Goal: Register for event/course

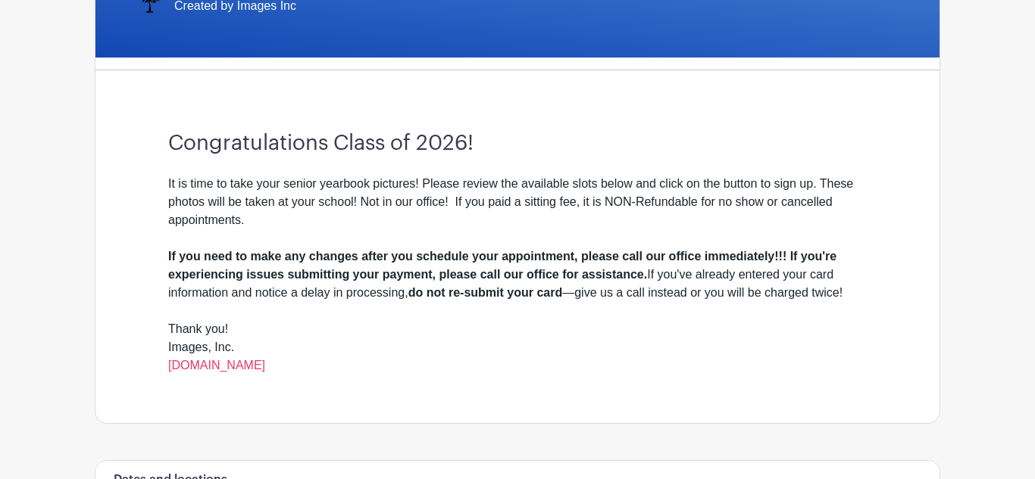
scroll to position [403, 0]
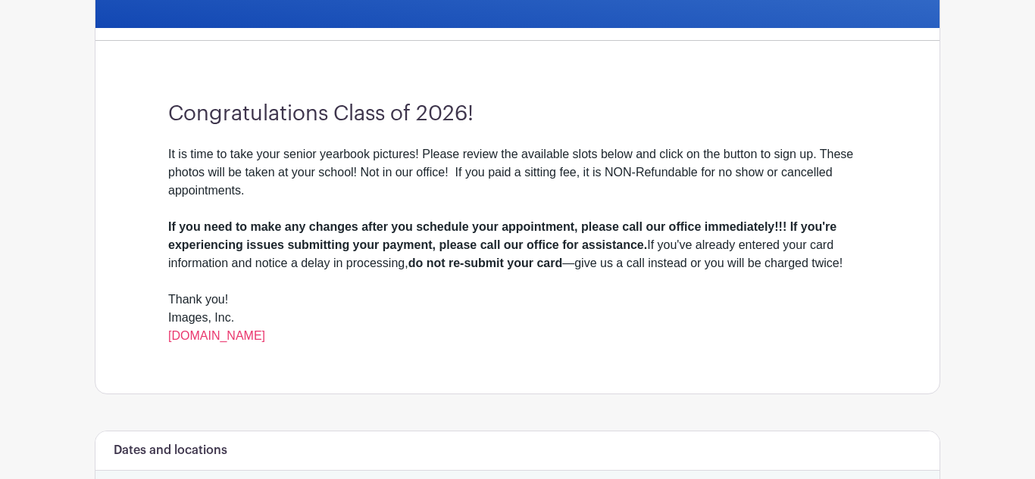
click at [704, 213] on div "It is time to take your senior yearbook pictures! Please review the available s…" at bounding box center [517, 181] width 698 height 73
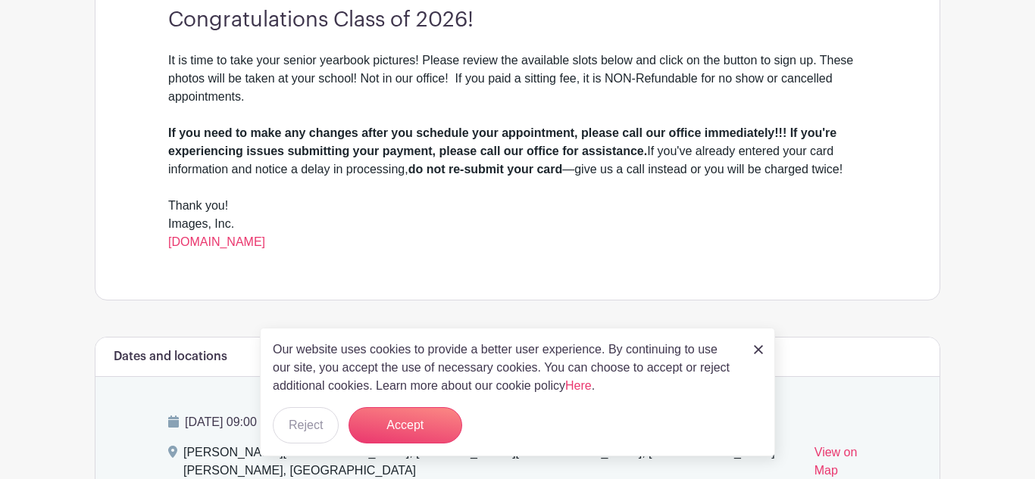
scroll to position [536, 0]
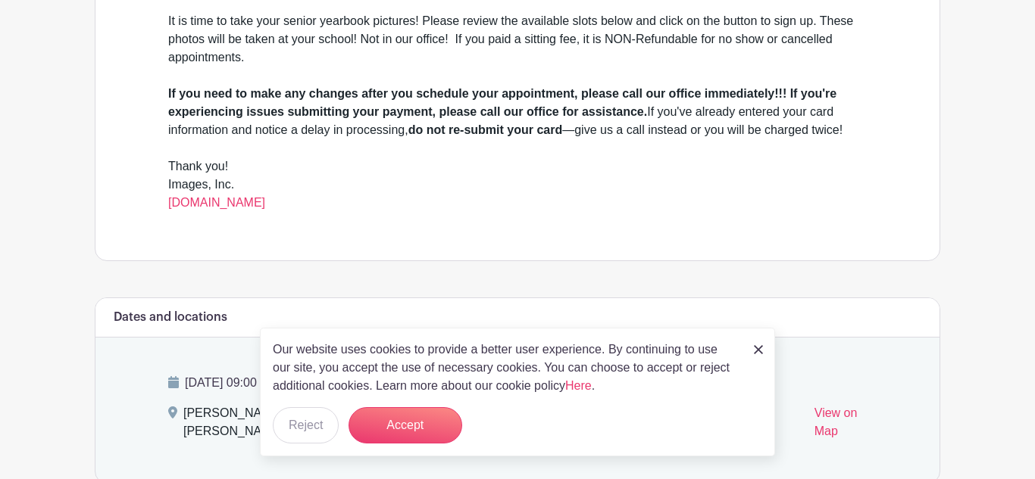
click at [758, 351] on img at bounding box center [758, 349] width 9 height 9
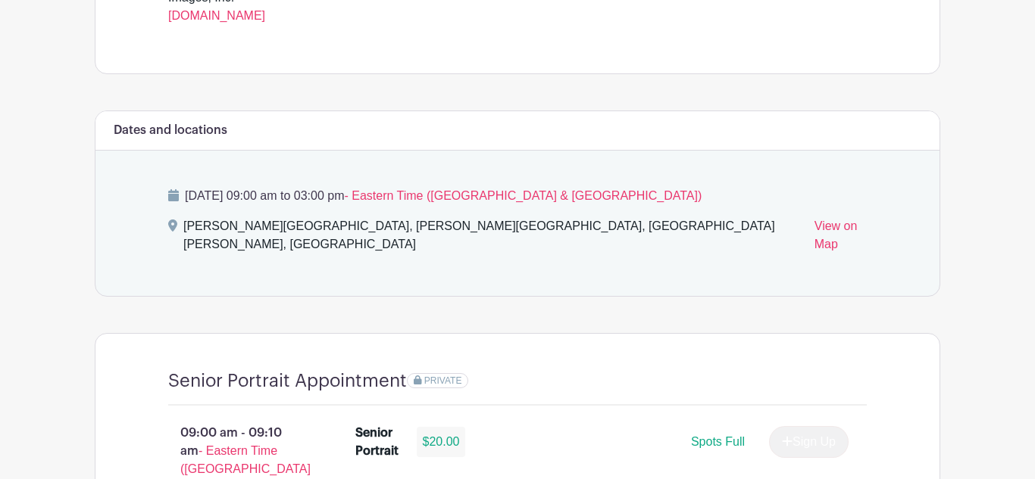
scroll to position [730, 0]
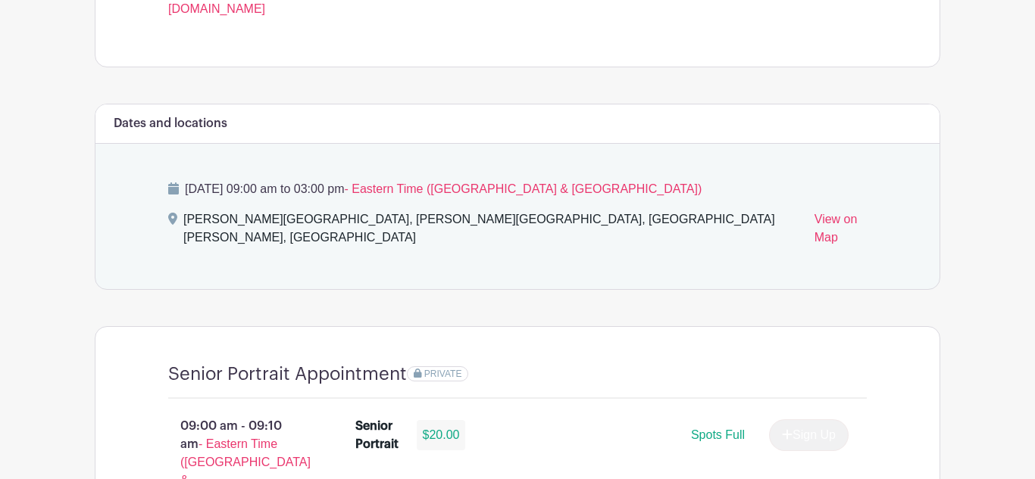
click at [642, 364] on div "PRIVATE" at bounding box center [637, 375] width 460 height 22
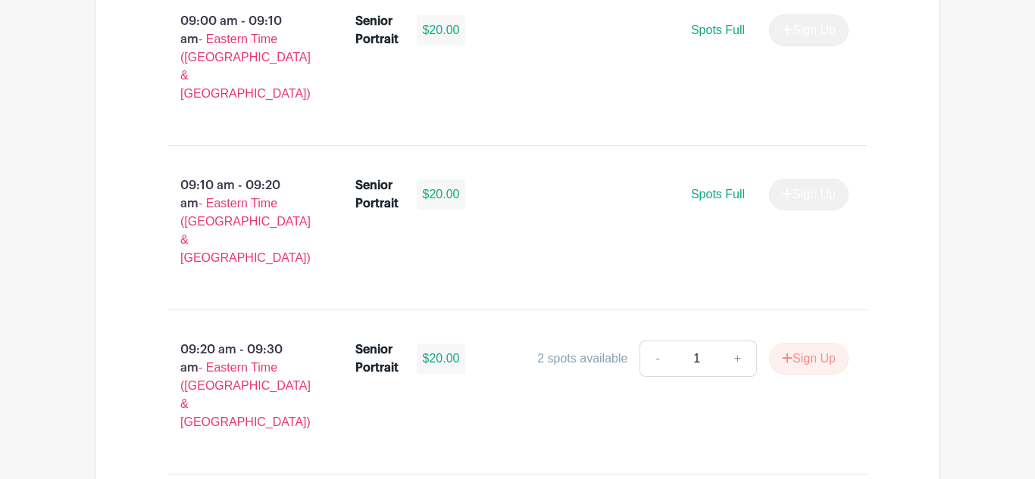
scroll to position [1134, 0]
click at [799, 345] on button "Sign Up" at bounding box center [809, 361] width 80 height 32
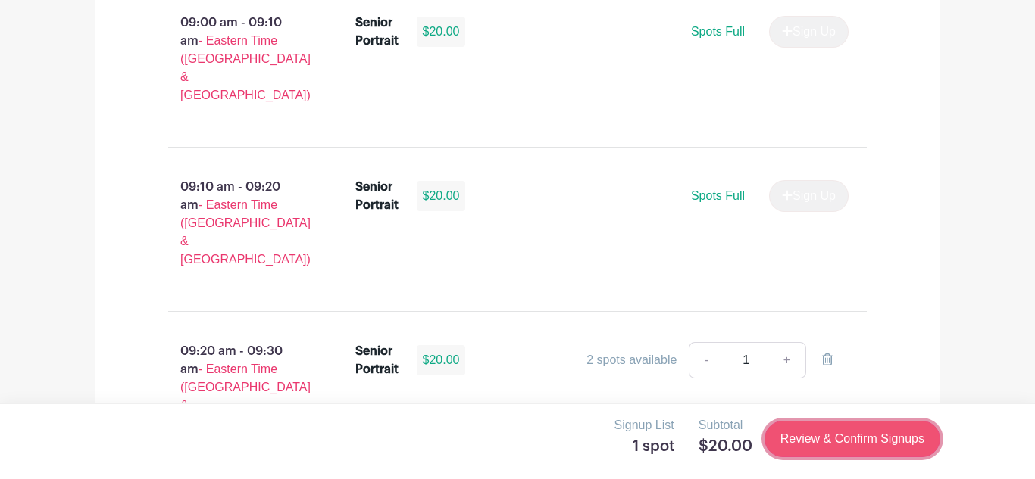
click at [858, 438] on link "Review & Confirm Signups" at bounding box center [852, 439] width 176 height 36
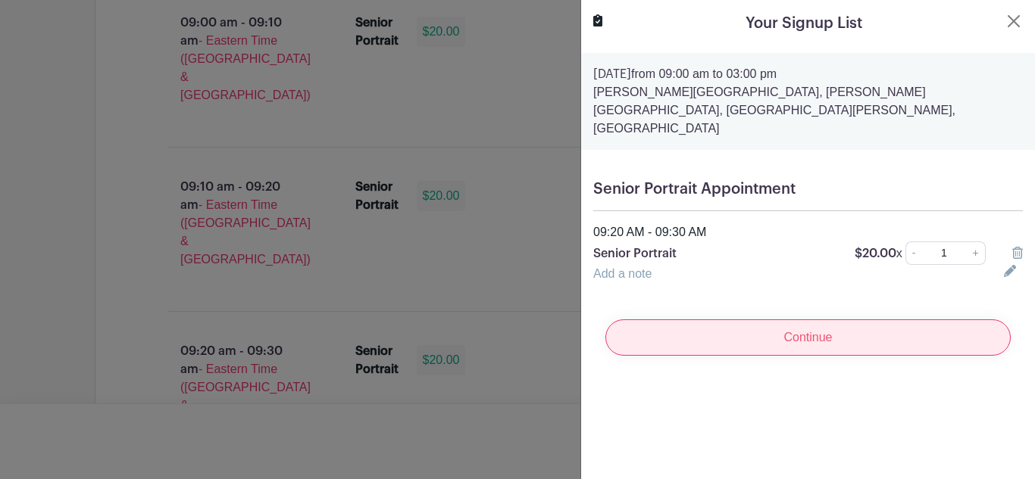
click at [894, 331] on input "Continue" at bounding box center [807, 338] width 405 height 36
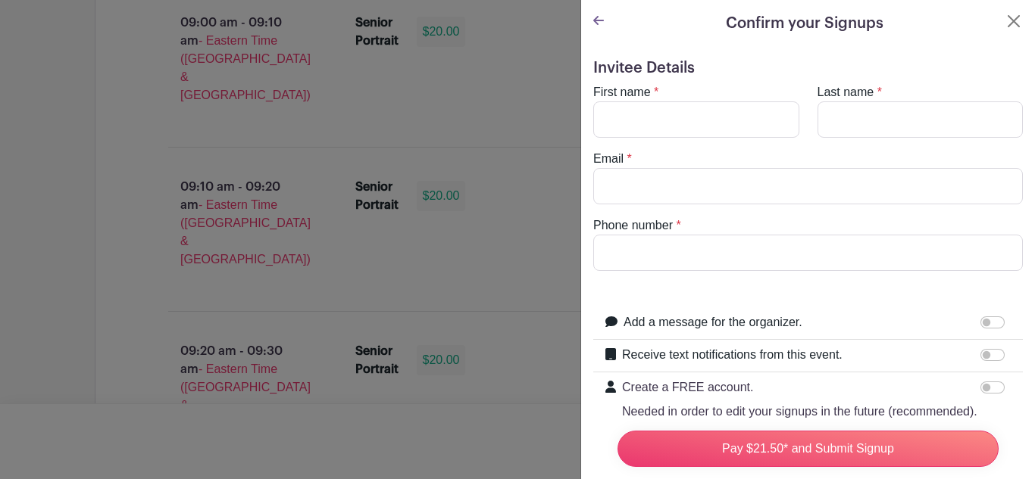
scroll to position [1, 0]
click at [782, 123] on input "First name" at bounding box center [696, 119] width 206 height 36
type input "[PERSON_NAME]"
click at [863, 111] on input "Last name" at bounding box center [920, 119] width 206 height 36
type input "[PERSON_NAME]"
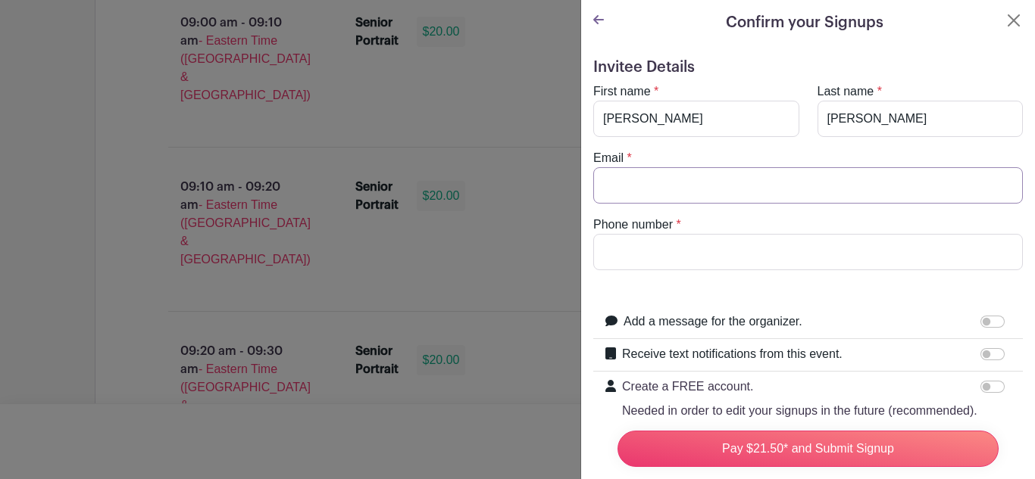
click at [676, 201] on input "Email" at bounding box center [807, 185] width 429 height 36
click at [676, 198] on input "Email" at bounding box center [807, 185] width 429 height 36
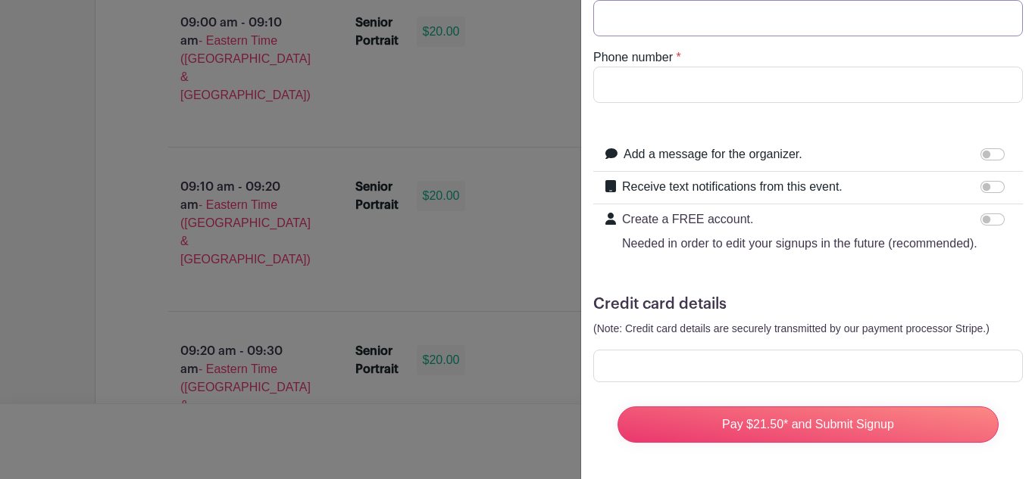
scroll to position [0, 0]
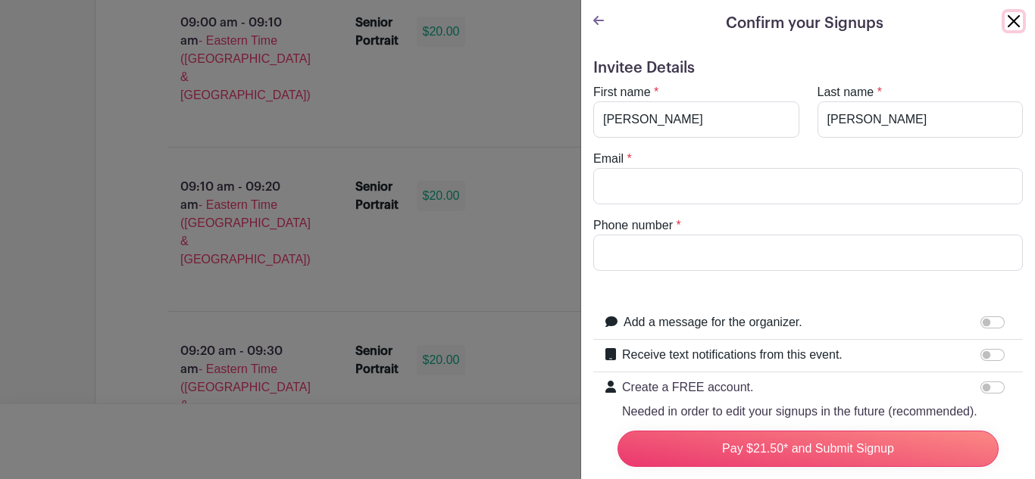
click at [1013, 17] on button "Close" at bounding box center [1013, 21] width 18 height 18
